Goal: Task Accomplishment & Management: Manage account settings

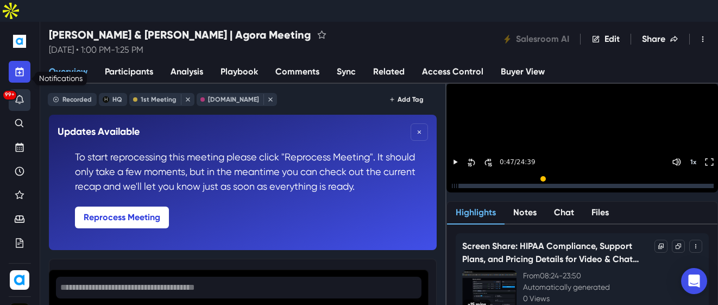
click at [22, 95] on icon "Notifications" at bounding box center [20, 99] width 8 height 9
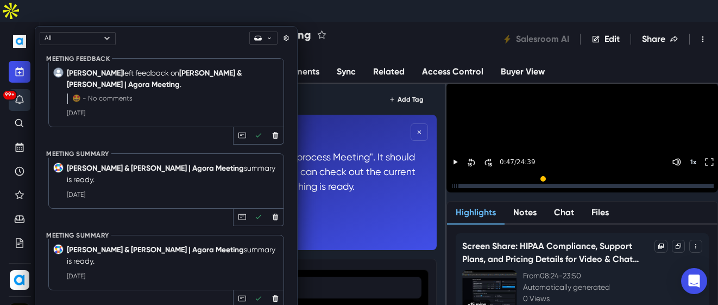
click at [22, 95] on icon "Notifications" at bounding box center [20, 99] width 8 height 9
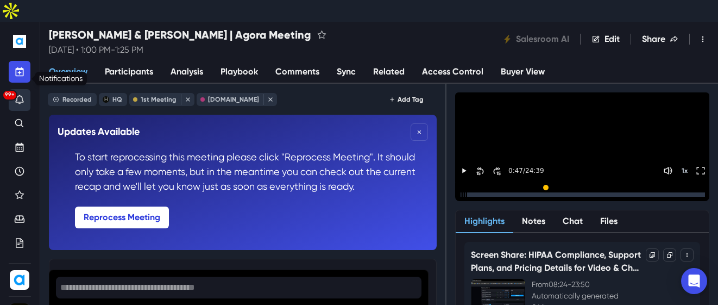
click at [15, 89] on button "99+" at bounding box center [20, 100] width 22 height 22
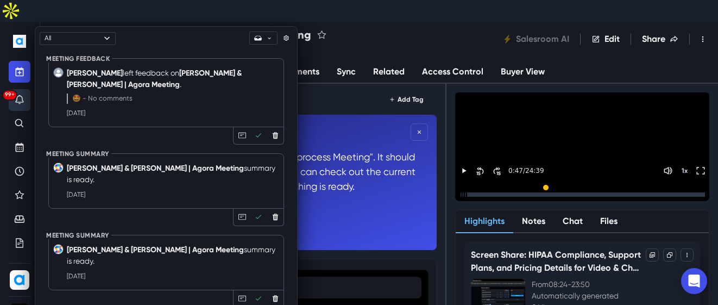
click at [15, 89] on button "99+" at bounding box center [20, 100] width 22 height 22
